Goal: Find specific page/section: Locate a particular part of the current website

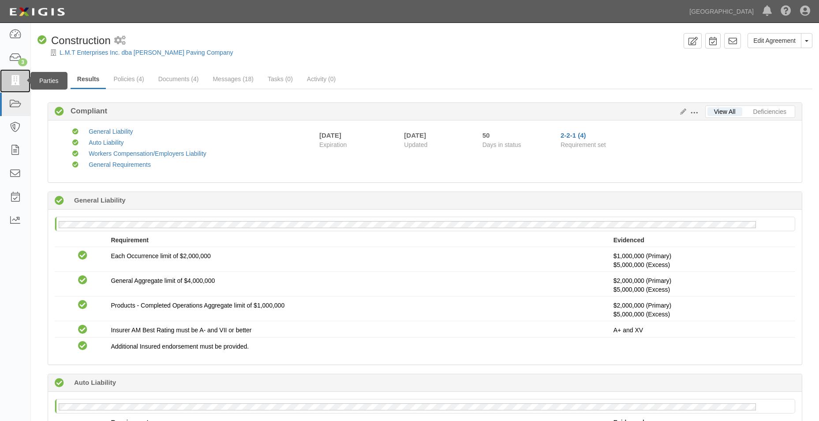
click at [21, 89] on link at bounding box center [15, 80] width 30 height 23
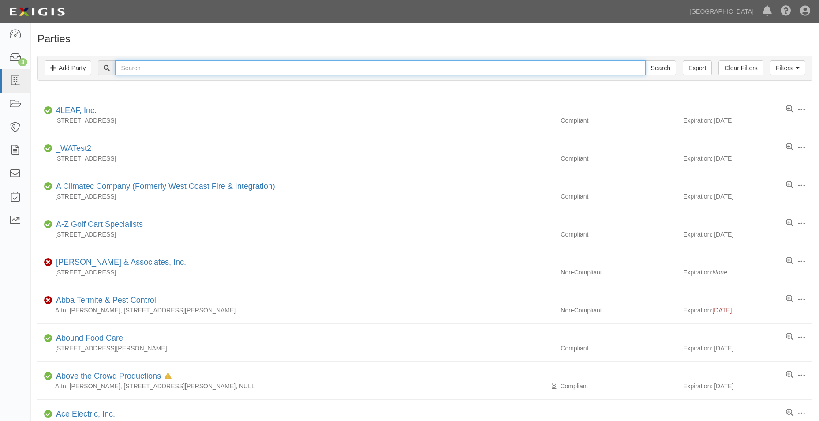
click at [186, 70] on input "text" at bounding box center [380, 67] width 530 height 15
type input "MC ELECTRIC"
click at [645, 60] on input "Search" at bounding box center [660, 67] width 31 height 15
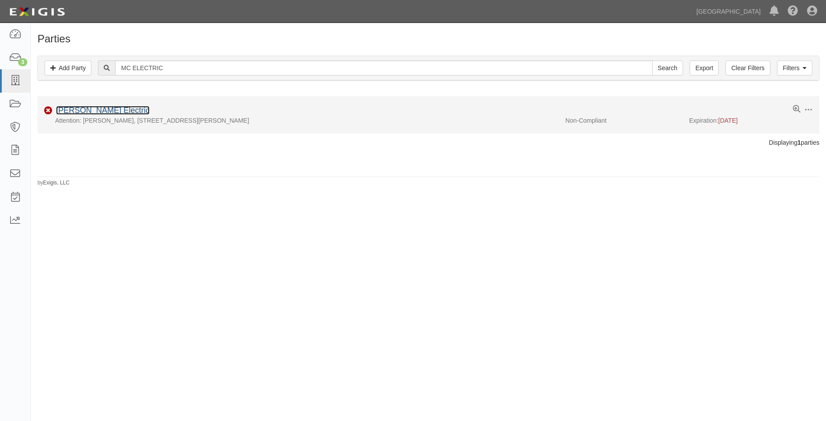
click at [113, 109] on link "[PERSON_NAME] Electric" at bounding box center [103, 110] width 94 height 9
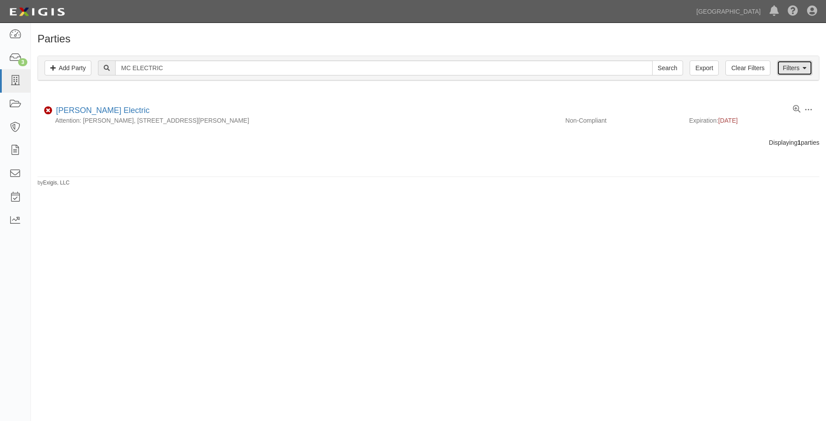
click at [787, 65] on link "Filters" at bounding box center [794, 67] width 35 height 15
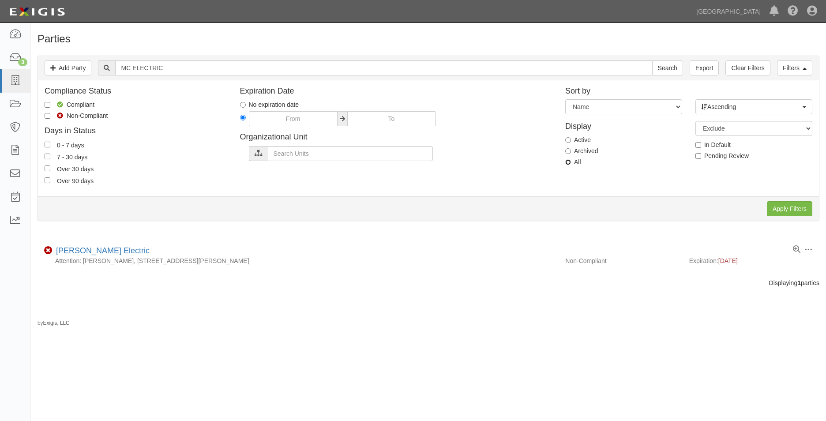
click at [569, 160] on input "All" at bounding box center [568, 162] width 6 height 6
radio input "true"
click at [788, 207] on input "Apply Filters" at bounding box center [789, 208] width 45 height 15
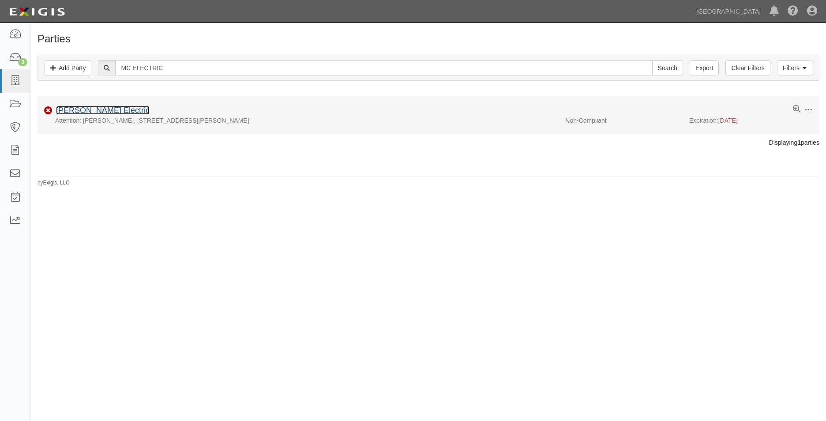
click at [109, 112] on link "[PERSON_NAME] Electric" at bounding box center [103, 110] width 94 height 9
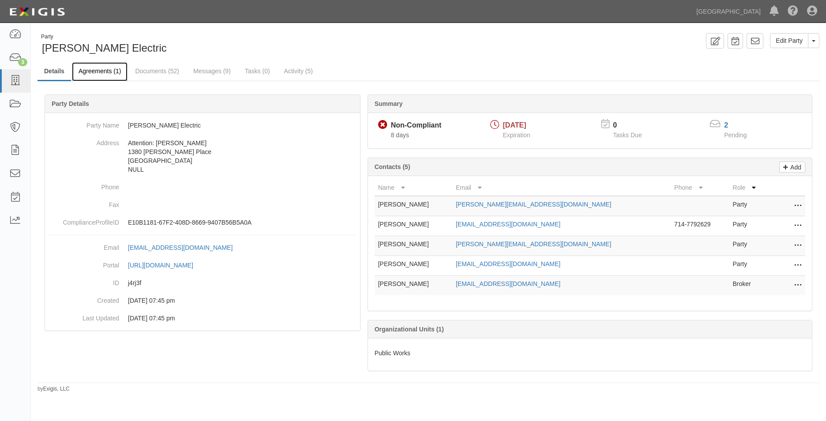
click at [107, 71] on link "Agreements (1)" at bounding box center [100, 71] width 56 height 19
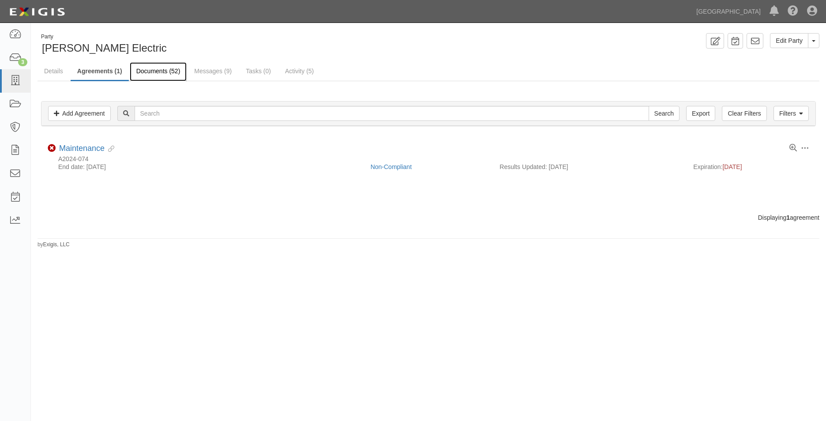
click at [153, 70] on link "Documents (52)" at bounding box center [158, 71] width 57 height 19
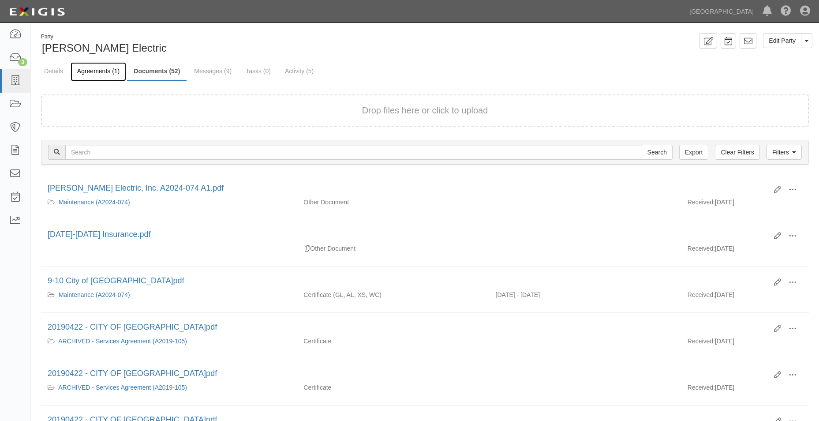
click at [104, 77] on link "Agreements (1)" at bounding box center [99, 71] width 56 height 19
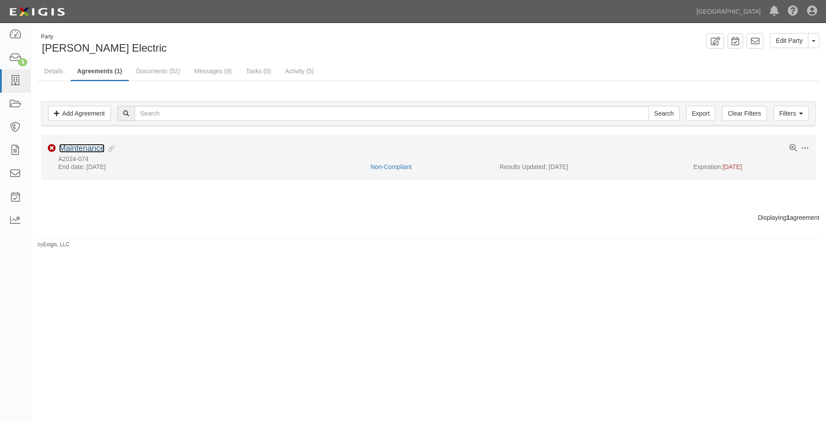
click at [87, 151] on link "Maintenance" at bounding box center [81, 148] width 45 height 9
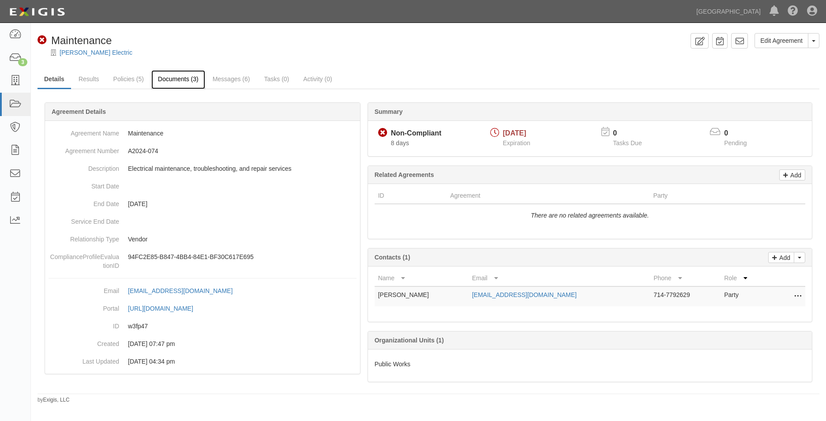
click at [176, 80] on link "Documents (3)" at bounding box center [178, 79] width 54 height 19
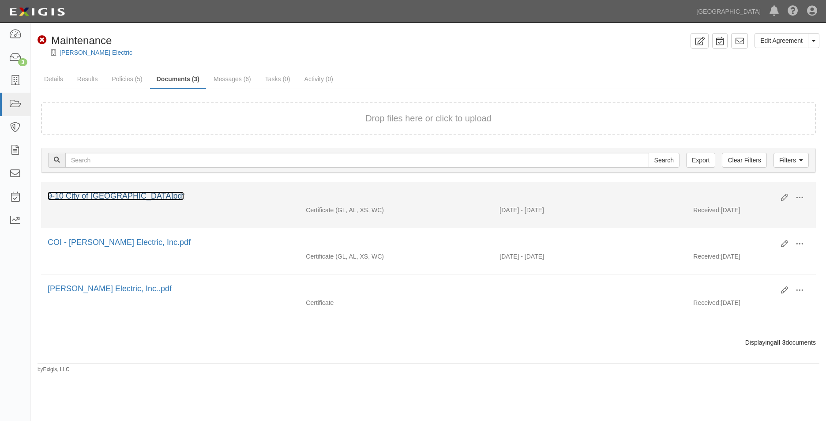
click at [131, 194] on link "9-10 City of [GEOGRAPHIC_DATA]pdf" at bounding box center [116, 195] width 136 height 9
